Goal: Transaction & Acquisition: Complete application form

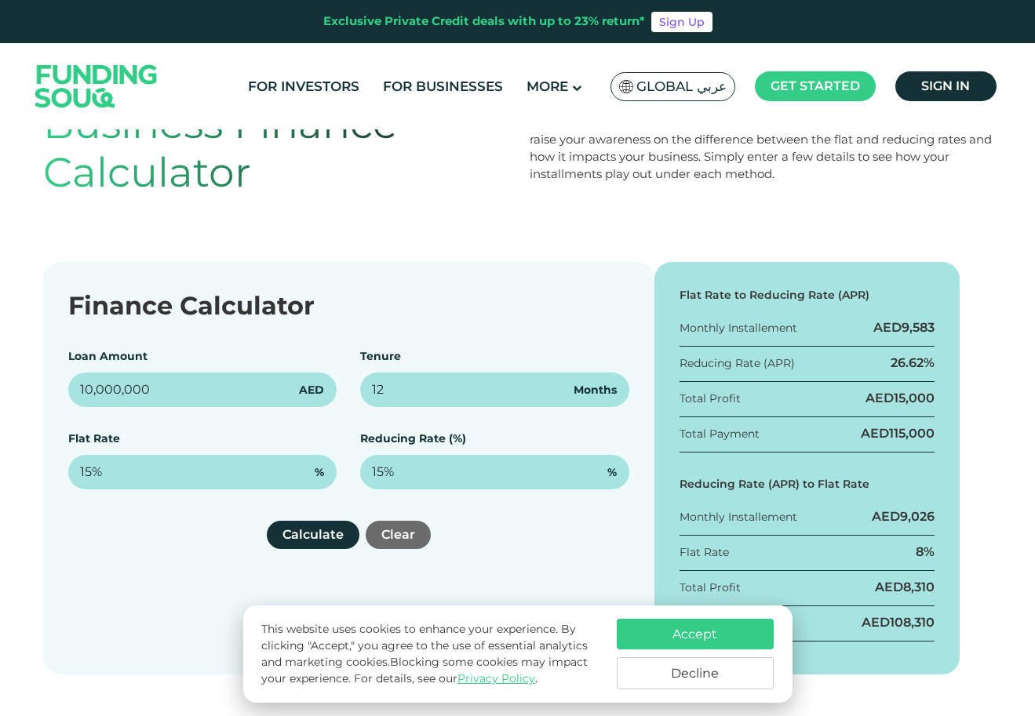
type input "1"
click at [641, 628] on button "Accept" at bounding box center [695, 634] width 157 height 31
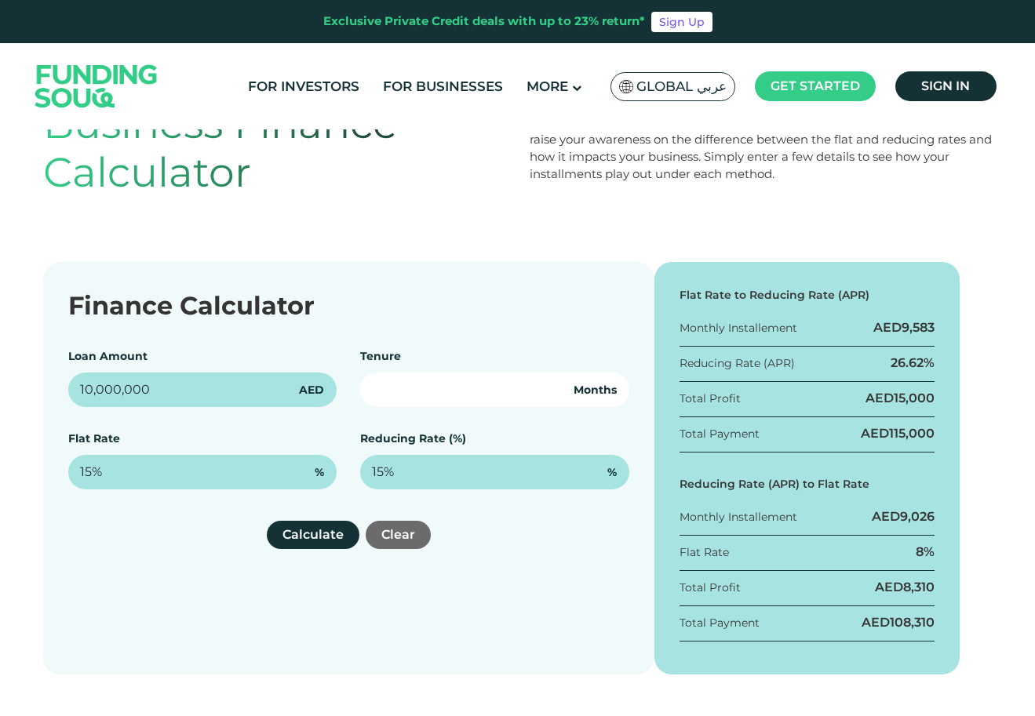
click at [526, 397] on input "number" at bounding box center [494, 390] width 269 height 35
type input "120"
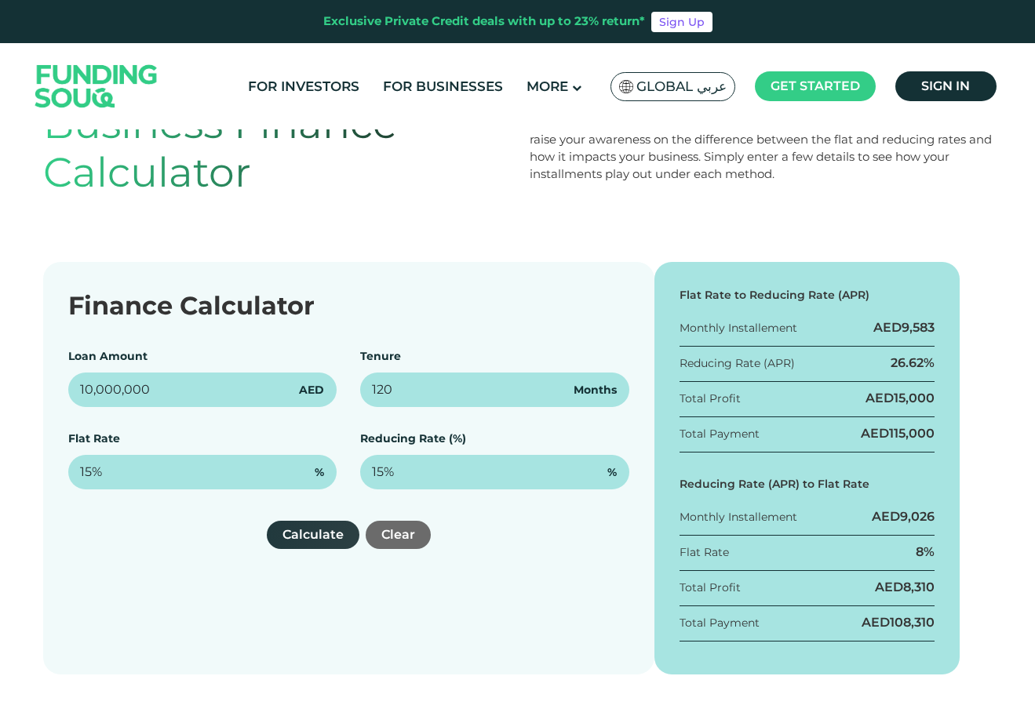
click at [338, 534] on button "Calculate" at bounding box center [313, 535] width 93 height 28
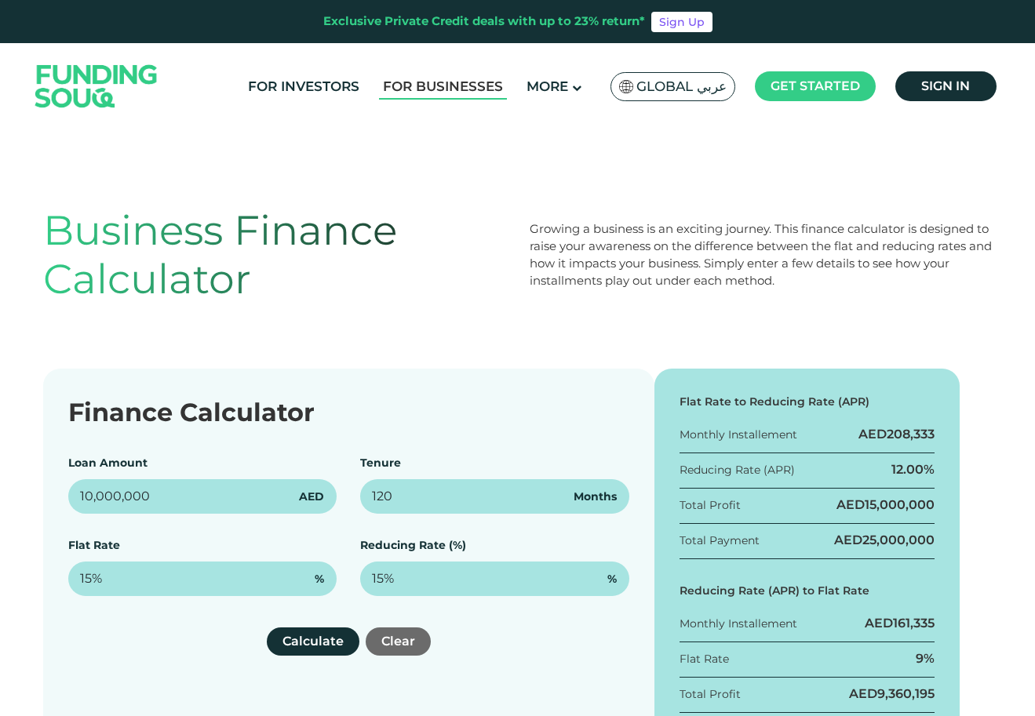
click at [478, 85] on link "For Businesses" at bounding box center [443, 87] width 128 height 26
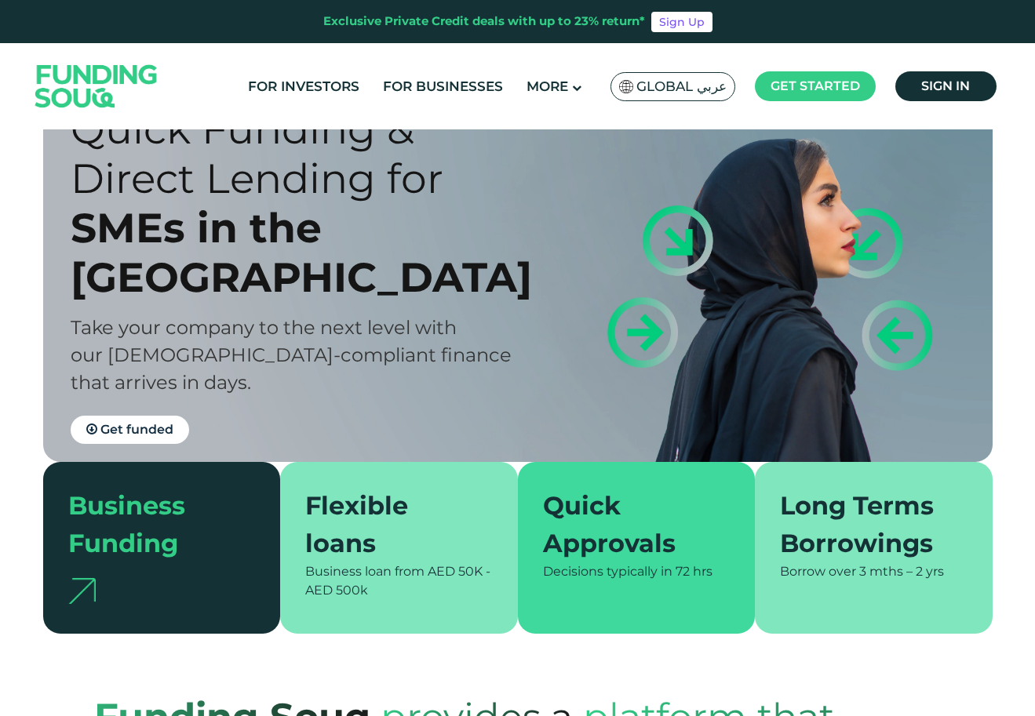
scroll to position [50, 0]
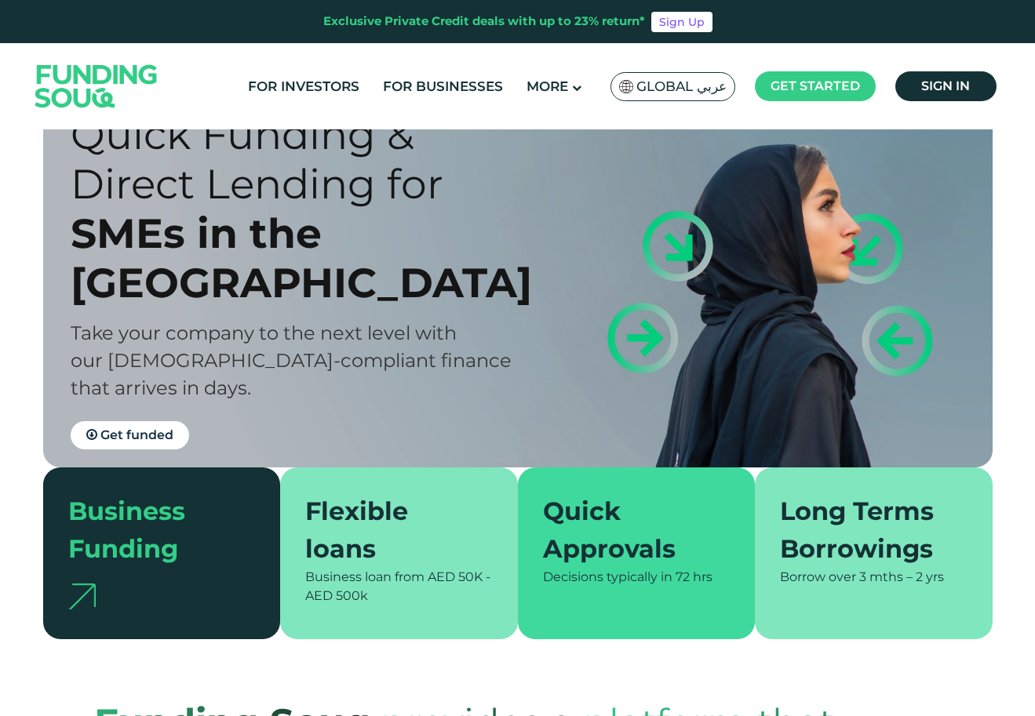
click at [626, 555] on div "Quick Approvals" at bounding box center [627, 530] width 169 height 75
click at [190, 526] on div "Business Funding" at bounding box center [152, 530] width 169 height 75
click at [170, 520] on div "Business Funding" at bounding box center [152, 530] width 169 height 75
click at [155, 599] on div at bounding box center [161, 591] width 187 height 46
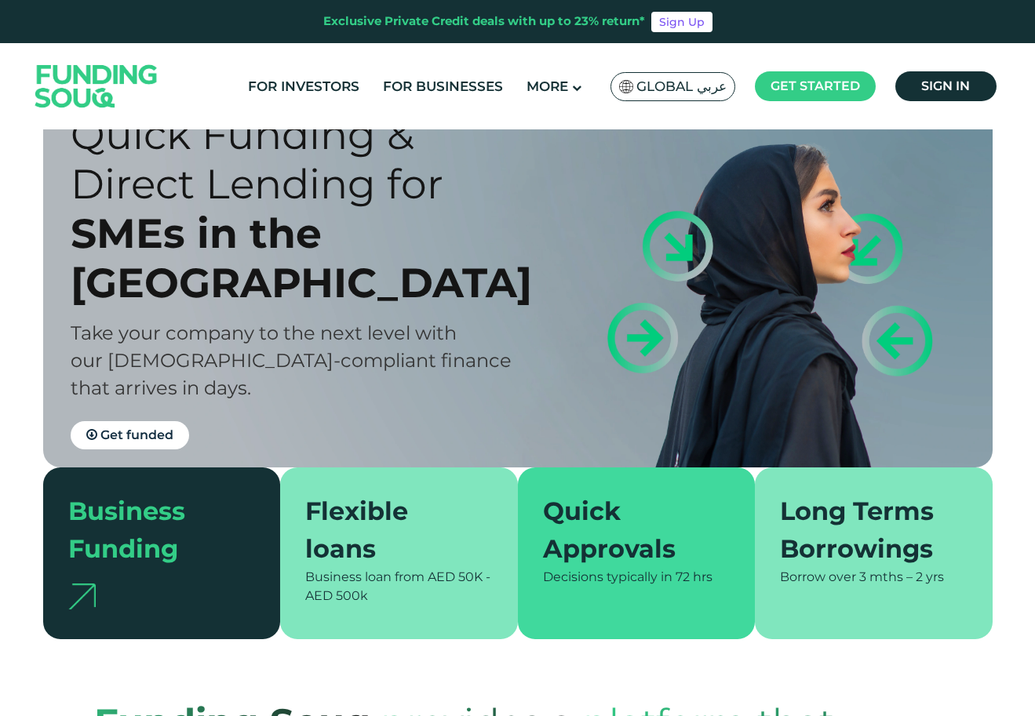
click at [154, 381] on div "Quick Funding & Direct Lending for SMEs in the UAE Take your company to the nex…" at bounding box center [308, 280] width 475 height 340
click at [146, 427] on span "Get funded" at bounding box center [136, 434] width 73 height 15
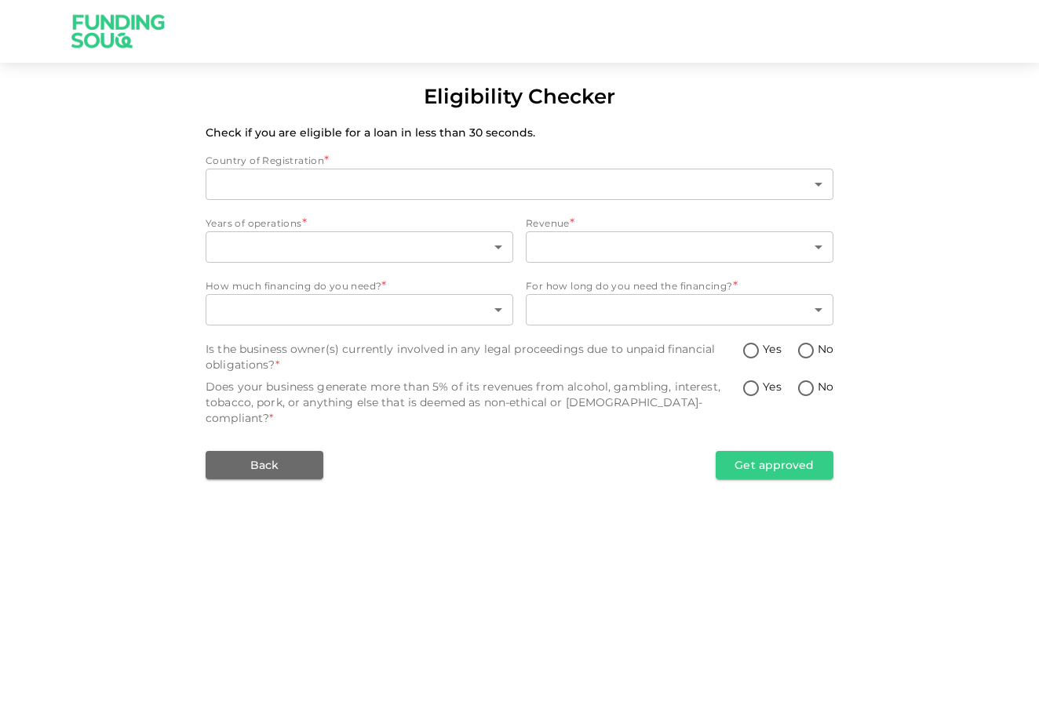
type input "1"
